Goal: Task Accomplishment & Management: Manage account settings

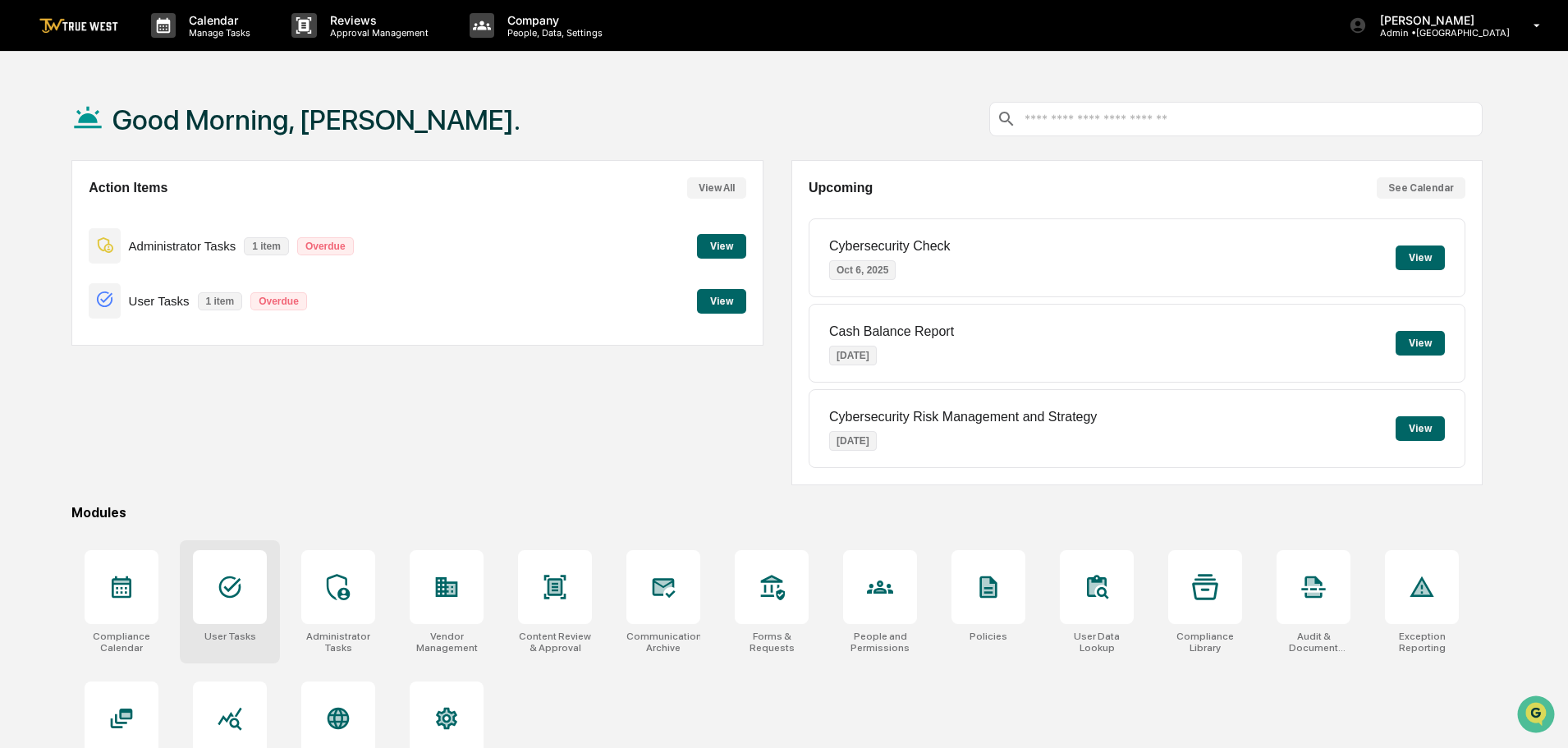
click at [226, 586] on icon at bounding box center [229, 587] width 26 height 26
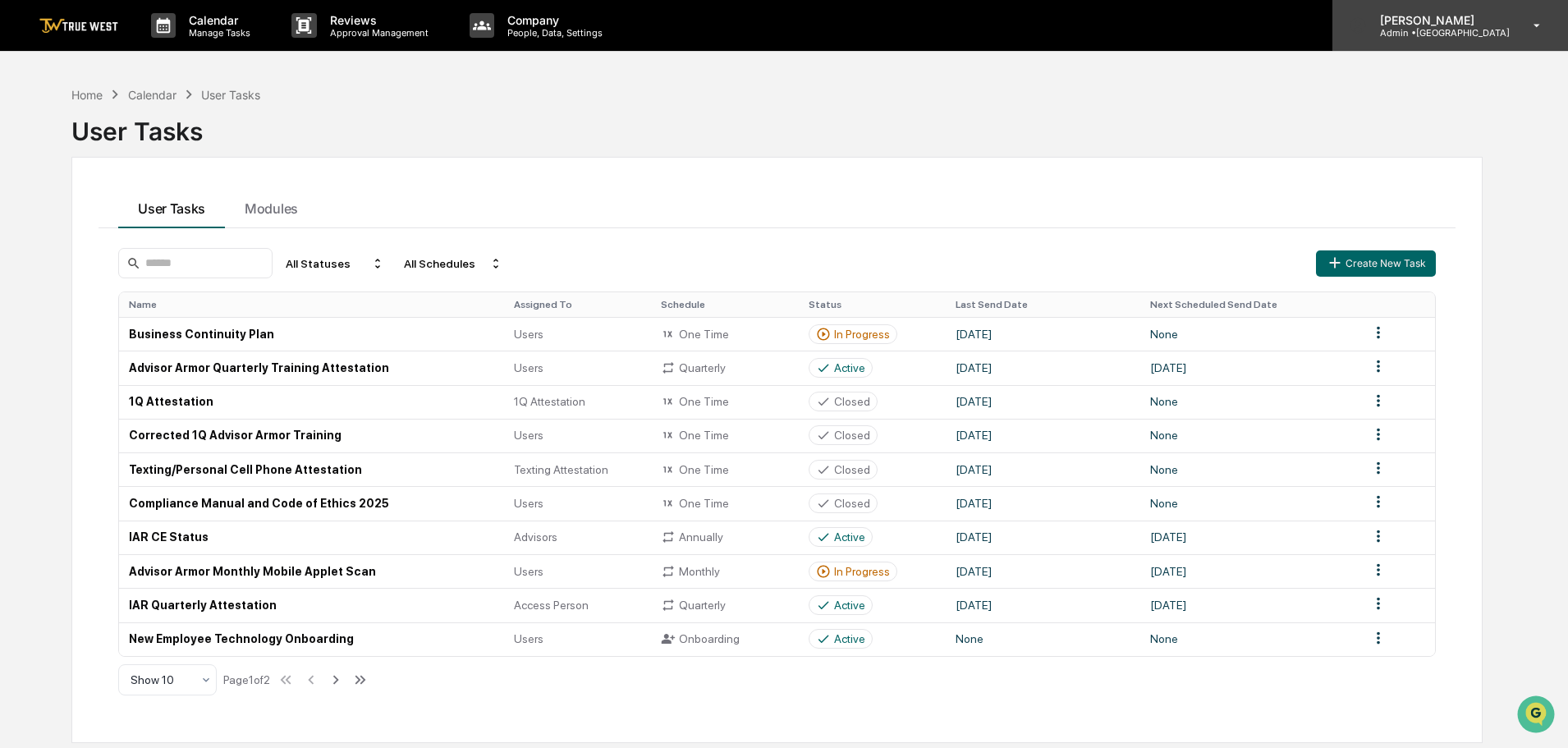
click at [1482, 29] on p "Admin • Park Square" at bounding box center [1438, 33] width 143 height 12
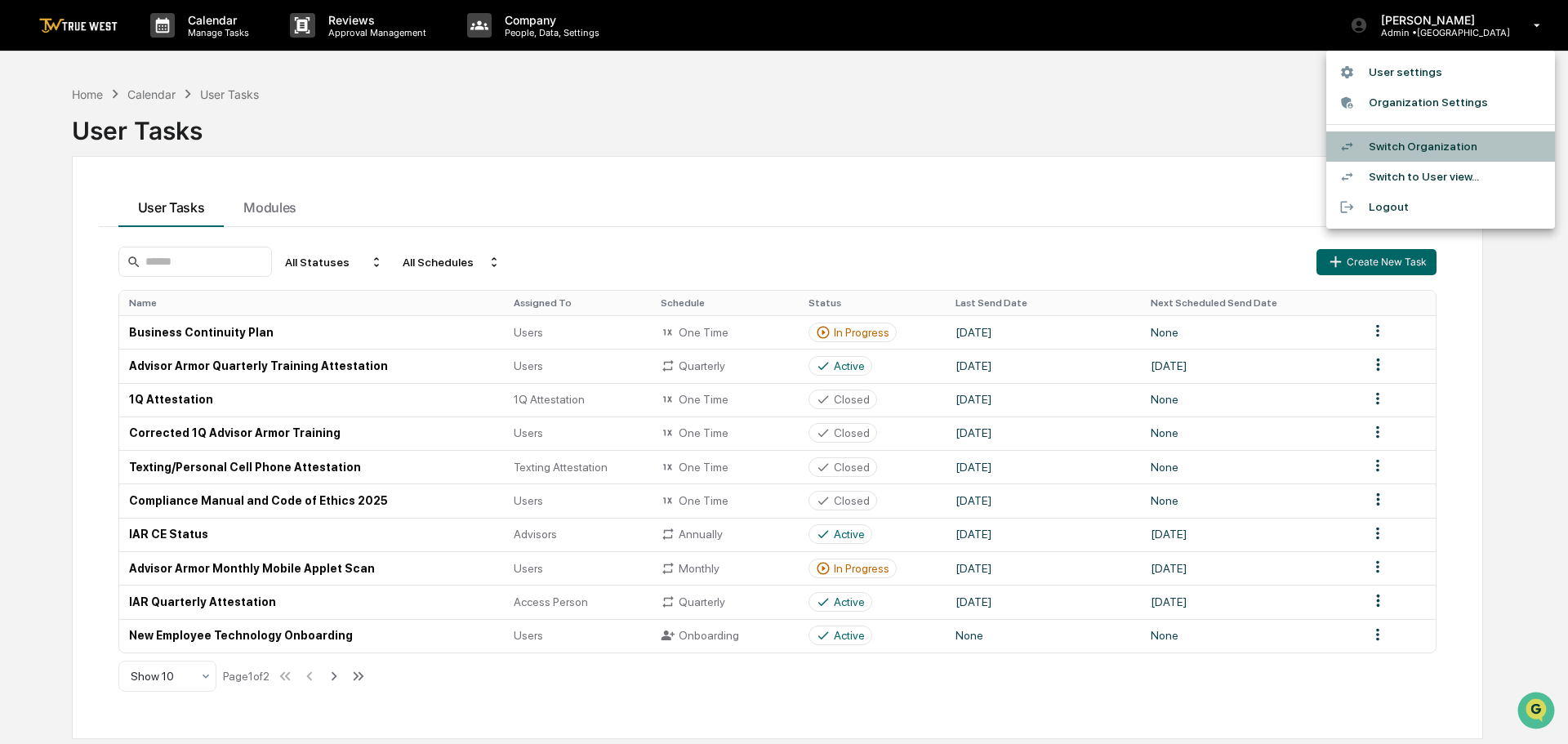
click at [1393, 149] on li "Switch Organization" at bounding box center [1440, 146] width 229 height 30
